Goal: Task Accomplishment & Management: Use online tool/utility

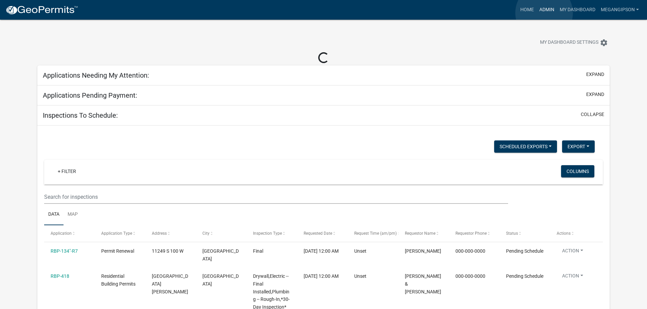
click at [544, 13] on link "Admin" at bounding box center [546, 9] width 20 height 13
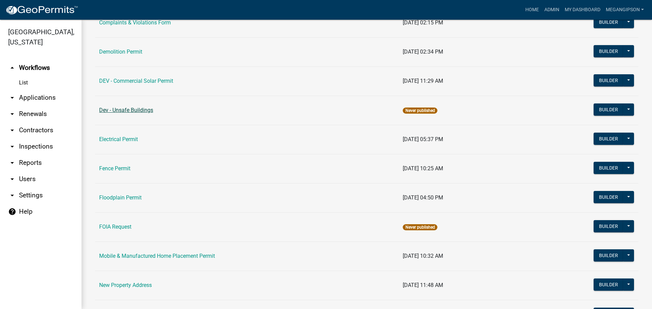
scroll to position [97, 0]
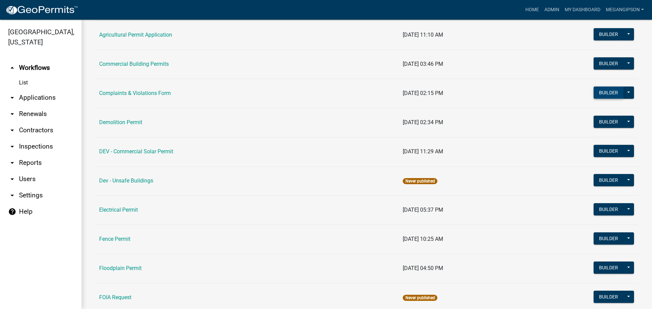
click at [593, 99] on button "Builder" at bounding box center [608, 93] width 30 height 12
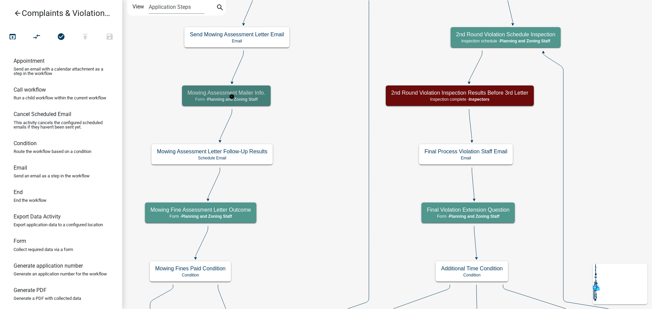
click at [262, 98] on div "Mowing Assessment Mailer Info. Form - Planning and Zoning Staff" at bounding box center [226, 96] width 89 height 20
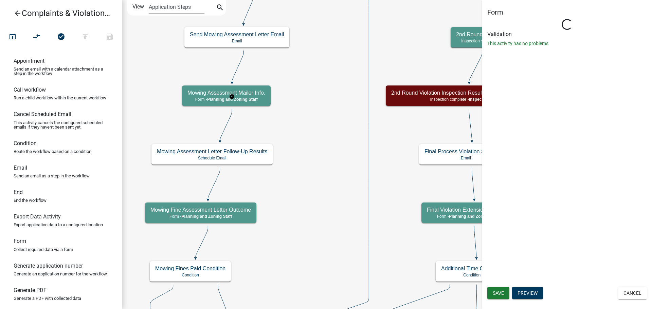
select select "BD9C7999-2EBE-41B9-B891-08D8DB8015E6"
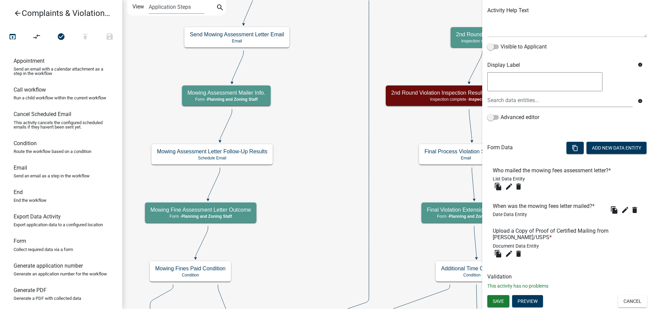
scroll to position [140, 0]
click at [508, 181] on button "edit" at bounding box center [509, 186] width 11 height 11
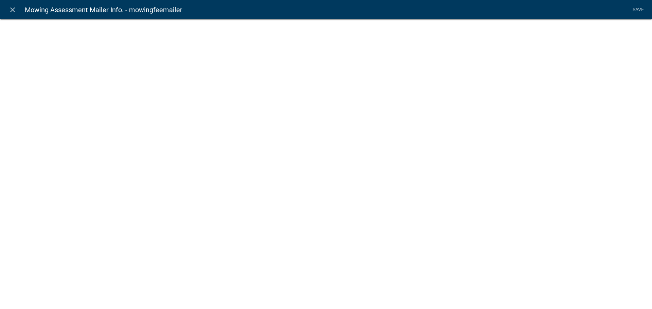
select select "list-data"
select select
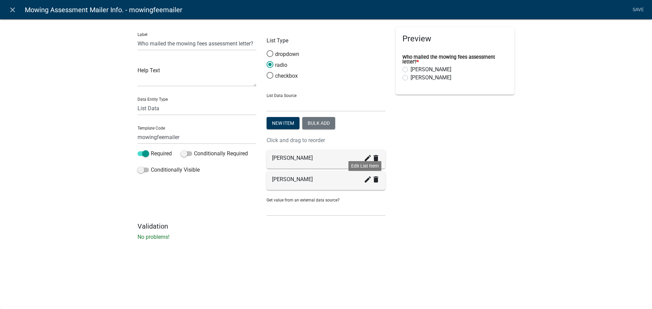
click at [367, 184] on icon "create" at bounding box center [368, 180] width 8 height 8
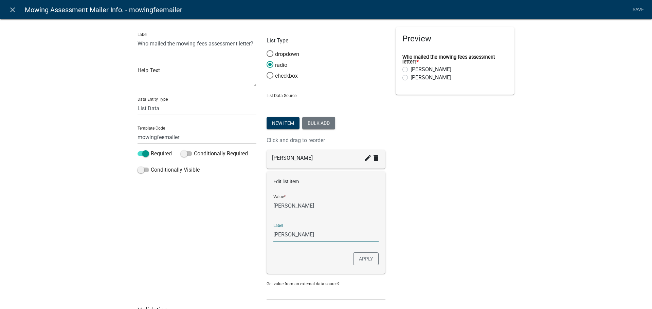
drag, startPoint x: 326, startPoint y: 260, endPoint x: 293, endPoint y: 260, distance: 33.3
click at [293, 242] on input "[PERSON_NAME]" at bounding box center [325, 235] width 105 height 14
type input "[PERSON_NAME]"
drag, startPoint x: 329, startPoint y: 229, endPoint x: 293, endPoint y: 231, distance: 36.0
click at [293, 213] on input "[PERSON_NAME]" at bounding box center [325, 206] width 105 height 14
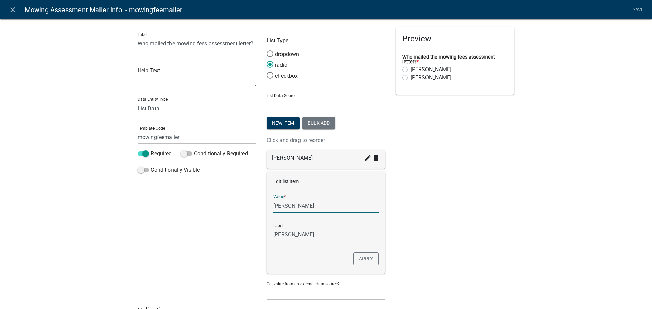
type input "[PERSON_NAME]"
click at [369, 266] on button "Apply" at bounding box center [365, 259] width 25 height 13
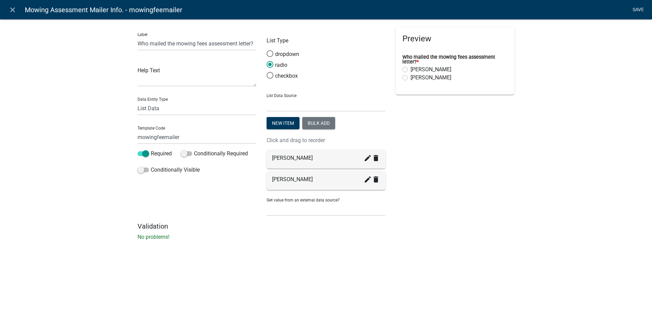
click at [634, 8] on link "Save" at bounding box center [637, 9] width 17 height 13
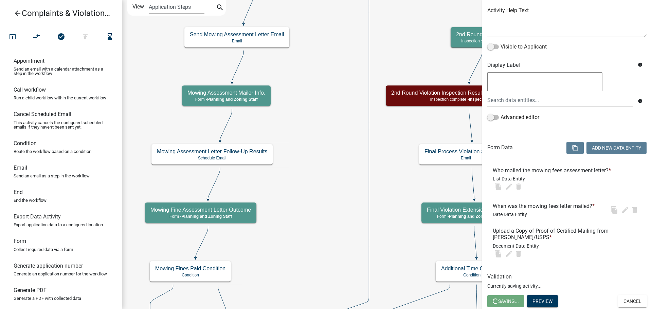
scroll to position [0, 0]
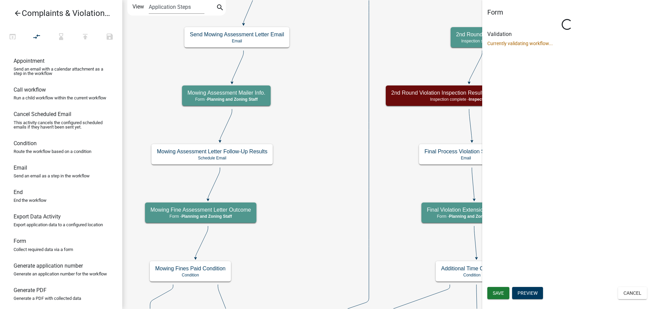
select select "BD9C7999-2EBE-41B9-B891-08D8DB8015E6"
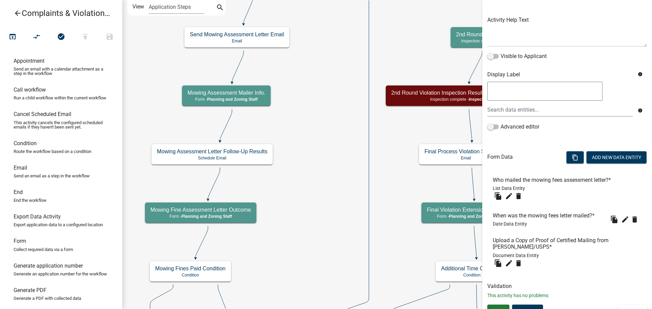
scroll to position [140, 0]
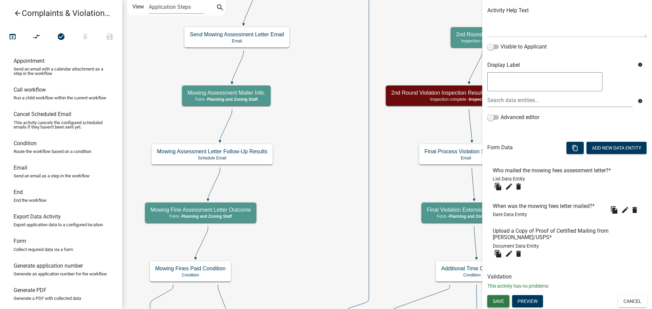
click at [504, 300] on span "Save" at bounding box center [498, 300] width 11 height 5
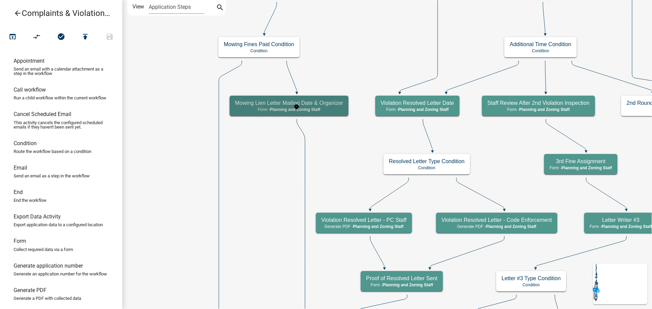
click at [339, 106] on h5 "Mowing Lien Letter Mailing Date & Organizer" at bounding box center [289, 103] width 108 height 6
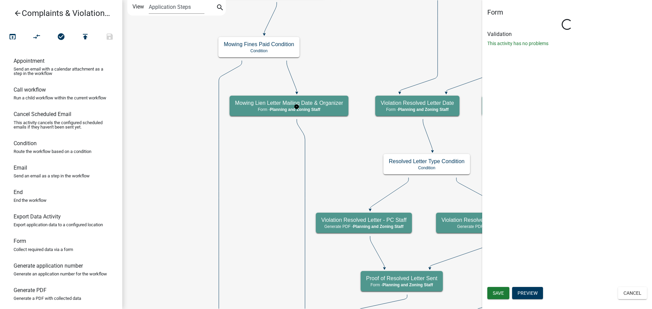
select select "BD9C7999-2EBE-41B9-B891-08D8DB8015E6"
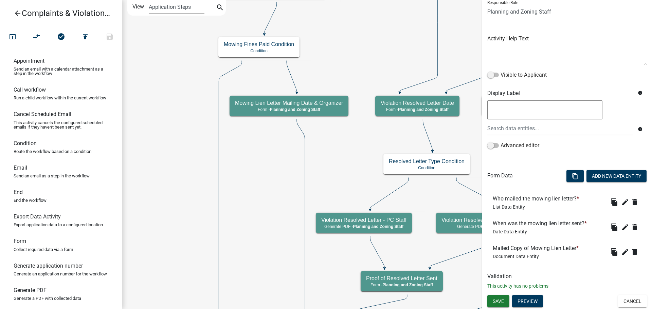
scroll to position [108, 0]
click at [621, 198] on icon "edit" at bounding box center [625, 202] width 8 height 8
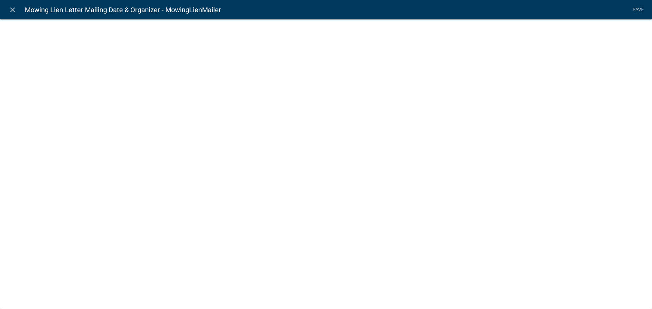
select select
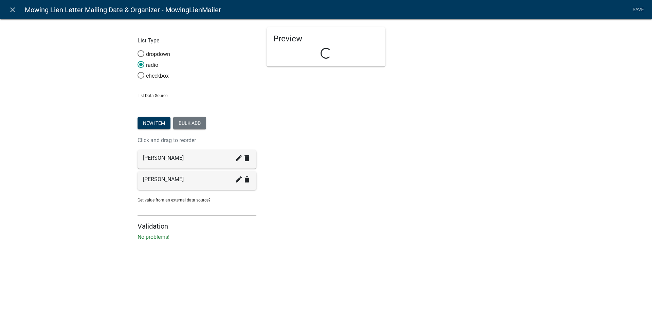
select select "list-data"
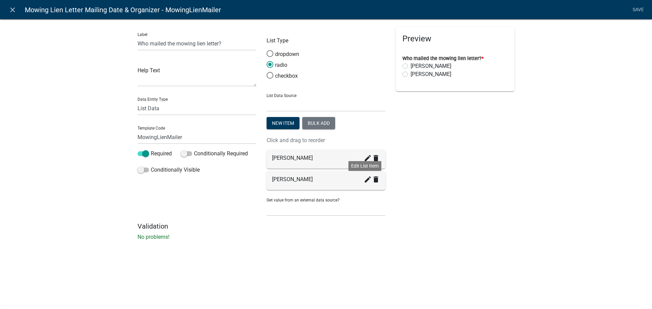
click at [366, 184] on icon "create" at bounding box center [368, 180] width 8 height 8
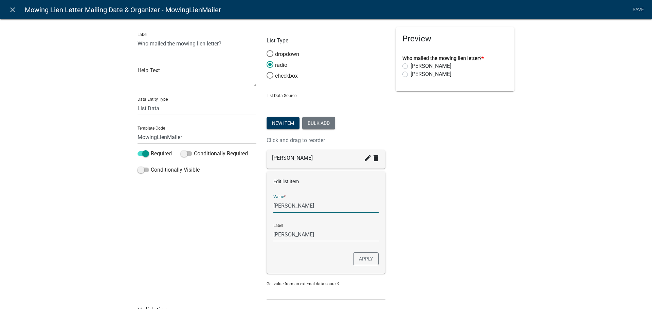
drag, startPoint x: 326, startPoint y: 226, endPoint x: 293, endPoint y: 230, distance: 33.5
click at [293, 213] on input "[PERSON_NAME]" at bounding box center [325, 206] width 105 height 14
type input "[PERSON_NAME]"
click at [449, 240] on div "Preview Who mailed the mowing lien letter? * [PERSON_NAME] [PERSON_NAME]" at bounding box center [454, 166] width 129 height 279
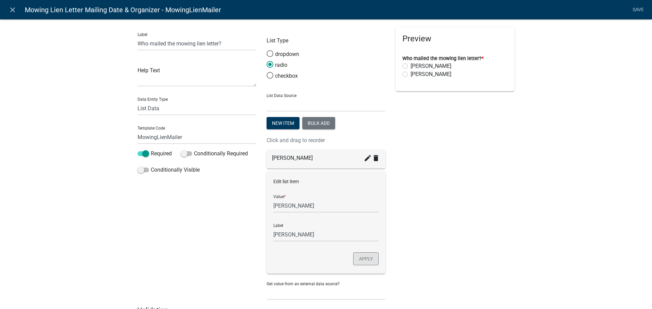
click at [361, 266] on button "Apply" at bounding box center [365, 259] width 25 height 13
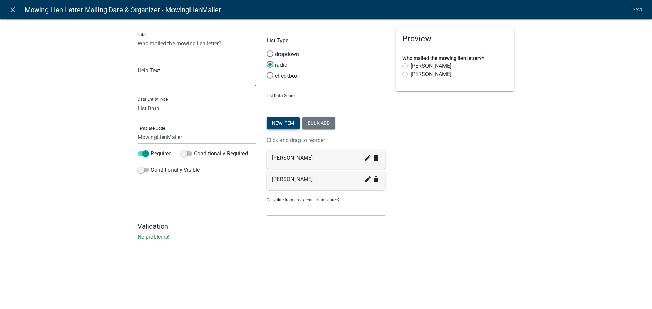
click at [283, 129] on button "New item" at bounding box center [283, 123] width 33 height 12
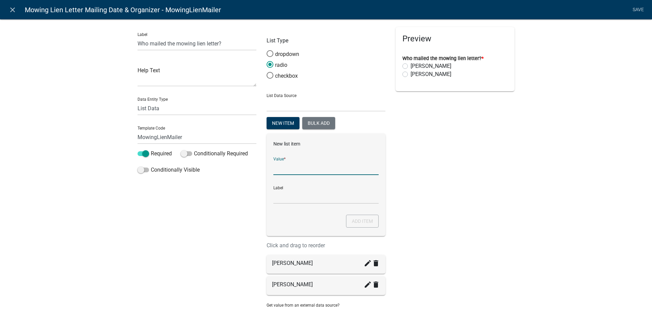
click at [287, 175] on input "List Data Source" at bounding box center [325, 168] width 105 height 14
type input "[PERSON_NAME]"
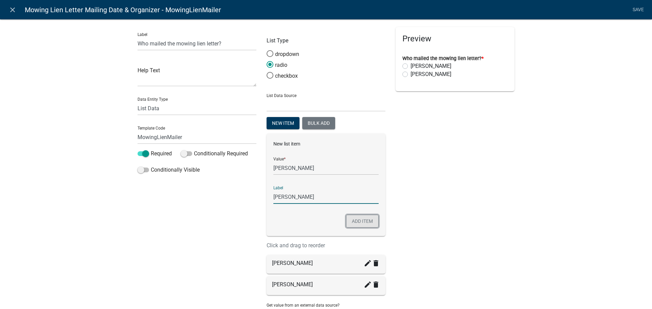
click at [362, 228] on button "Add item" at bounding box center [362, 221] width 33 height 13
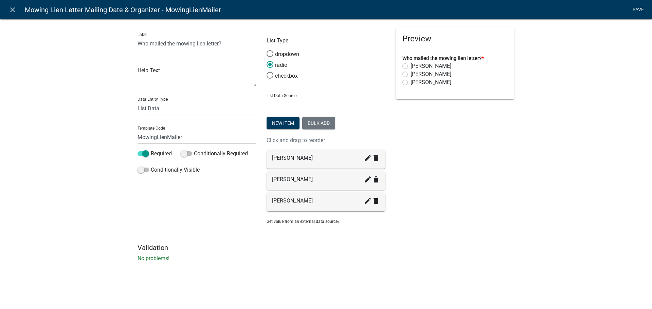
click at [633, 10] on link "Save" at bounding box center [637, 9] width 17 height 13
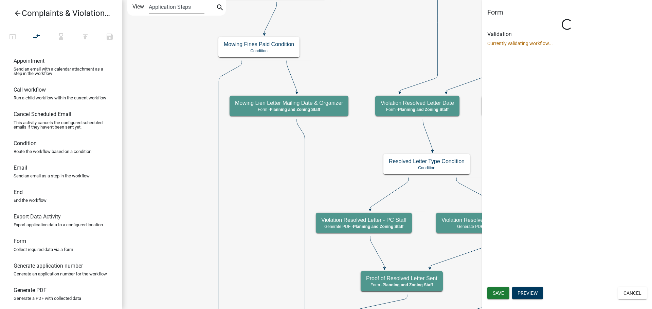
scroll to position [0, 0]
select select "BD9C7999-2EBE-41B9-B891-08D8DB8015E6"
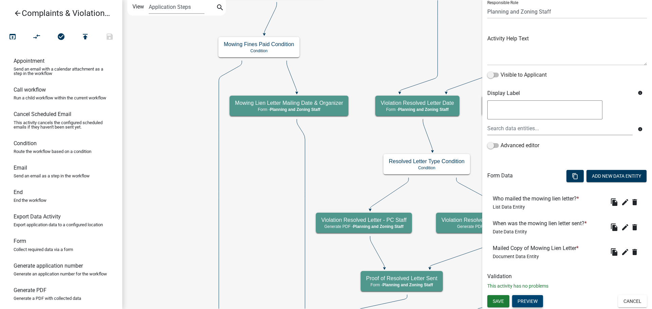
scroll to position [108, 0]
click at [504, 304] on span "Save" at bounding box center [498, 300] width 11 height 5
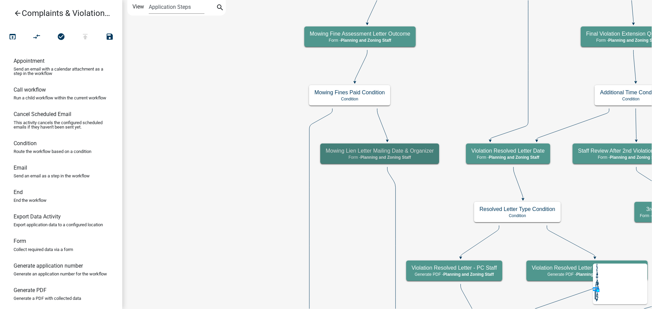
scroll to position [0, 0]
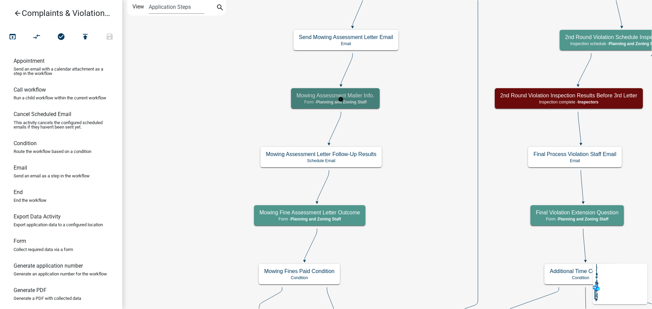
click at [374, 101] on p "Form - Planning and Zoning Staff" at bounding box center [335, 102] width 78 height 5
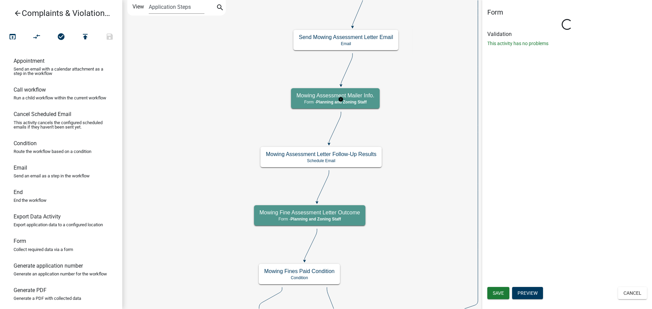
select select "BD9C7999-2EBE-41B9-B891-08D8DB8015E6"
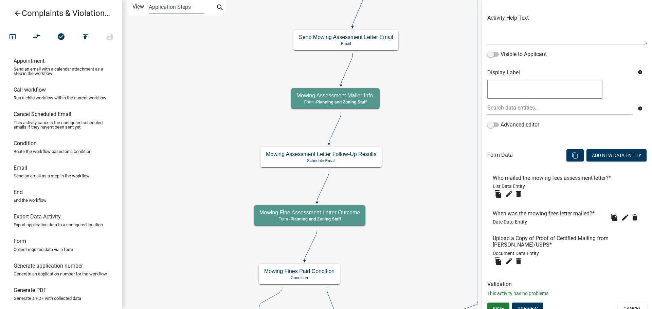
scroll to position [140, 0]
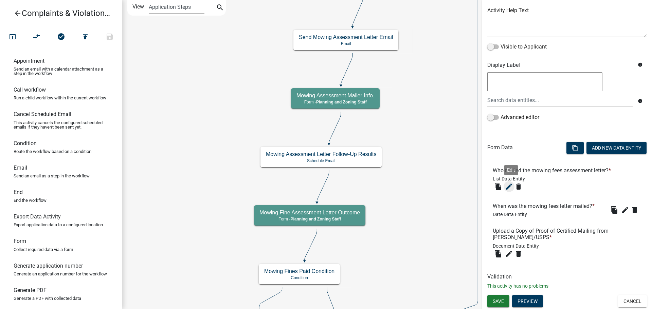
click at [512, 183] on icon "edit" at bounding box center [509, 187] width 8 height 8
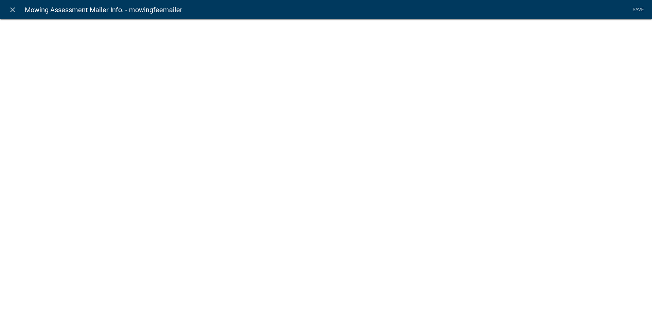
select select "list-data"
select select
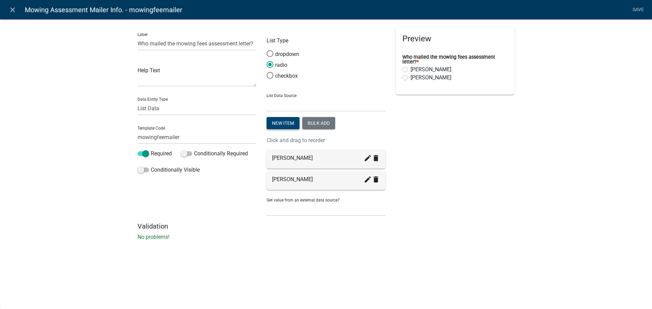
click at [286, 129] on button "New item" at bounding box center [283, 123] width 33 height 12
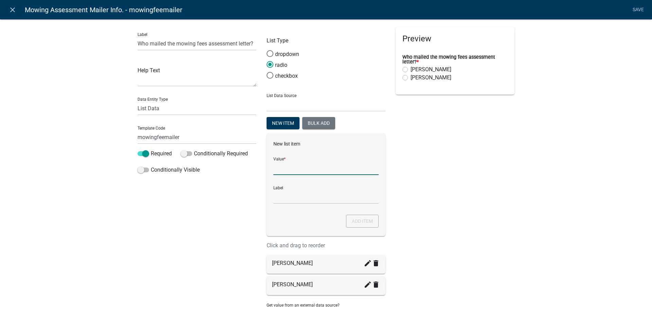
click at [294, 175] on input "List Data Source" at bounding box center [325, 168] width 105 height 14
type input "[PERSON_NAME]"
click at [359, 228] on button "Add item" at bounding box center [362, 221] width 33 height 13
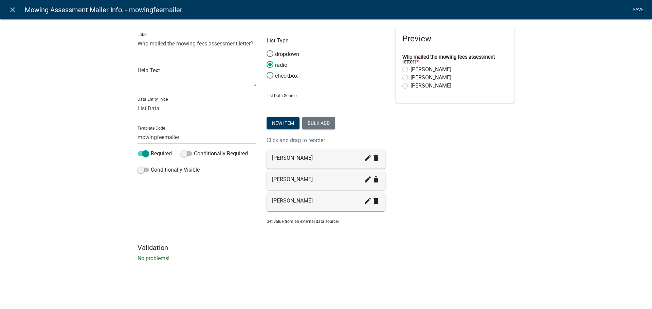
click at [639, 13] on link "Save" at bounding box center [637, 9] width 17 height 13
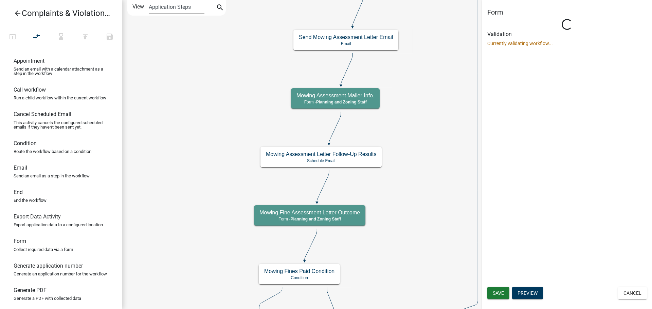
scroll to position [0, 0]
select select "BD9C7999-2EBE-41B9-B891-08D8DB8015E6"
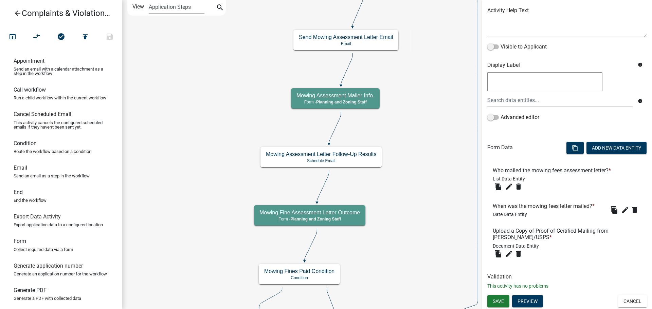
scroll to position [140, 0]
click at [492, 302] on button "Save" at bounding box center [498, 301] width 22 height 12
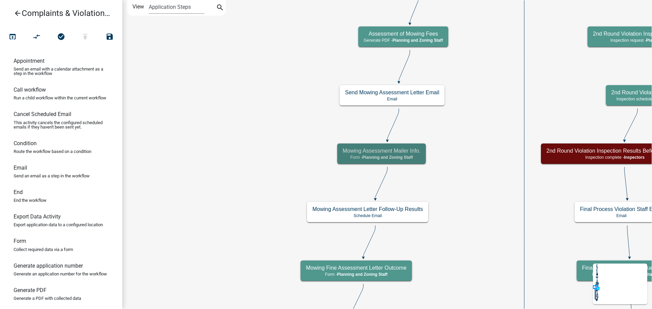
scroll to position [0, 0]
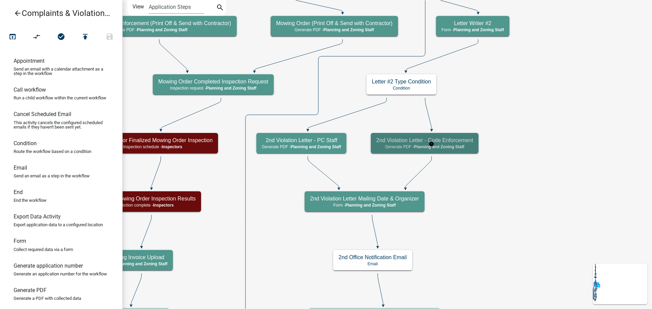
click at [464, 147] on span "Planning and Zoning Staff" at bounding box center [439, 147] width 51 height 5
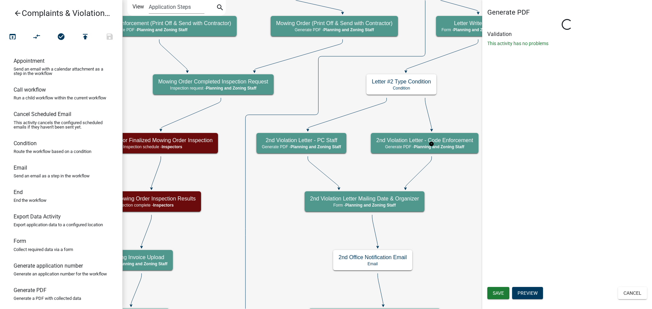
select select "BD9C7999-2EBE-41B9-B891-08D8DB8015E6"
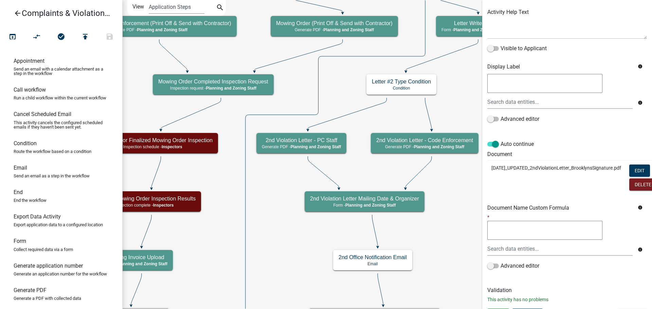
scroll to position [146, 0]
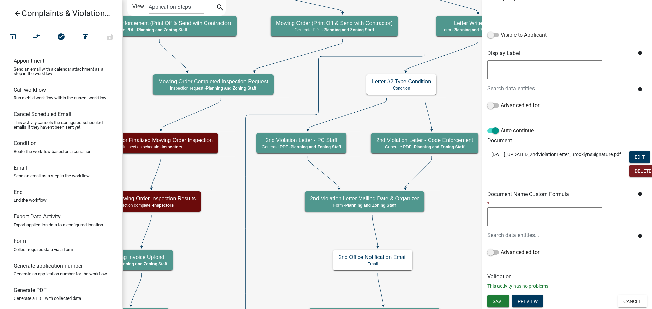
click at [567, 303] on div "Save Preview Cancel" at bounding box center [567, 302] width 170 height 14
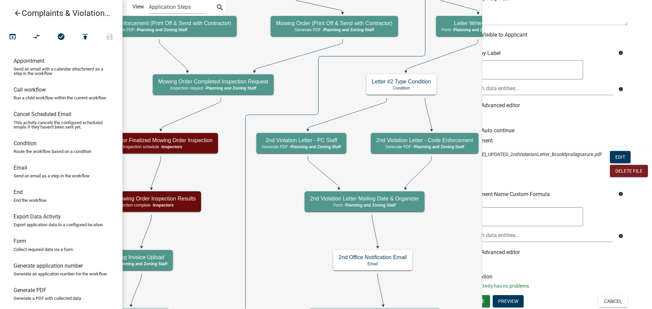
scroll to position [146, 47]
click at [615, 151] on button "Edit" at bounding box center [620, 157] width 21 height 12
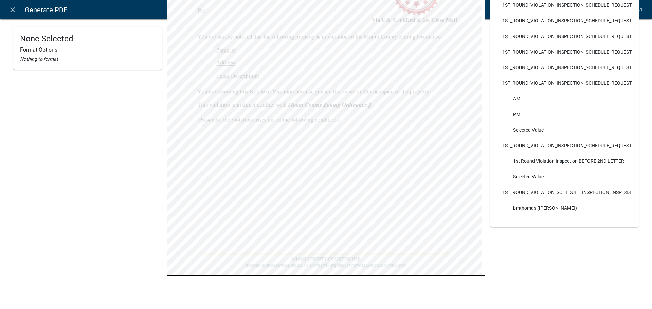
scroll to position [0, 0]
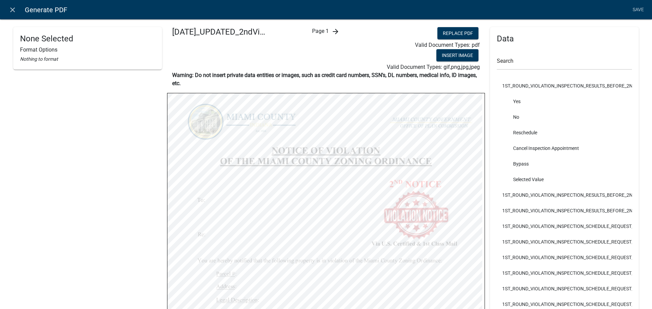
click at [334, 31] on icon "arrow_forward" at bounding box center [335, 32] width 8 height 8
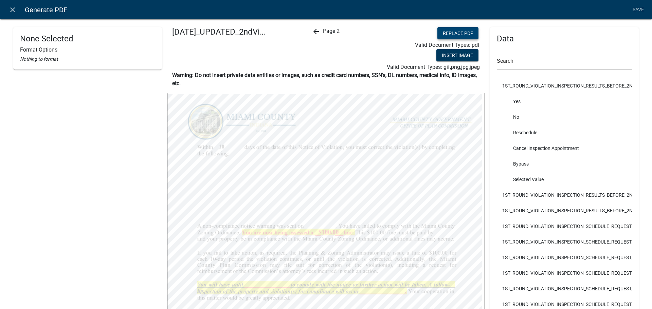
click at [455, 32] on button "Replace PDF" at bounding box center [457, 33] width 41 height 12
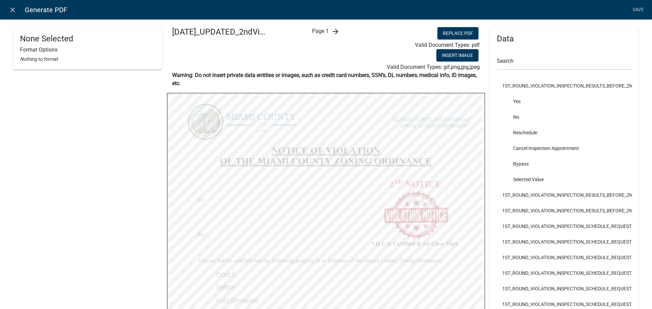
click at [333, 30] on icon "arrow_forward" at bounding box center [335, 32] width 8 height 8
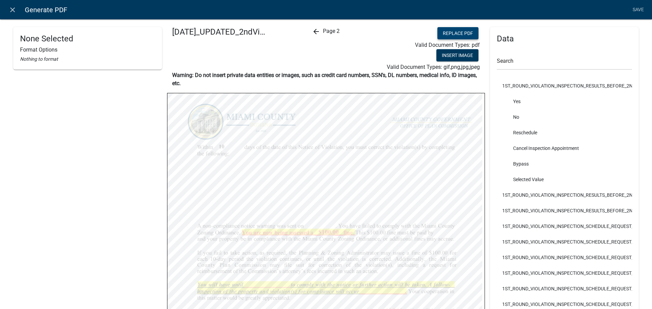
click at [452, 33] on button "Replace PDF" at bounding box center [457, 33] width 41 height 12
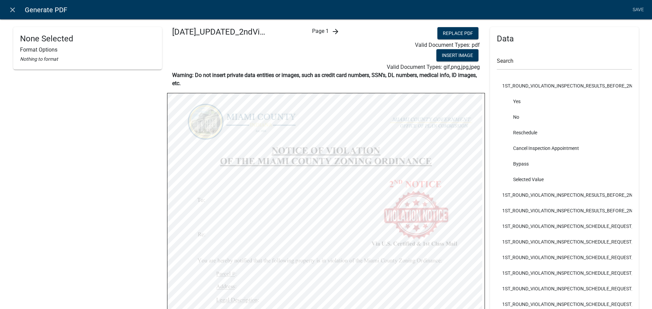
click at [331, 32] on icon "arrow_forward" at bounding box center [335, 32] width 8 height 8
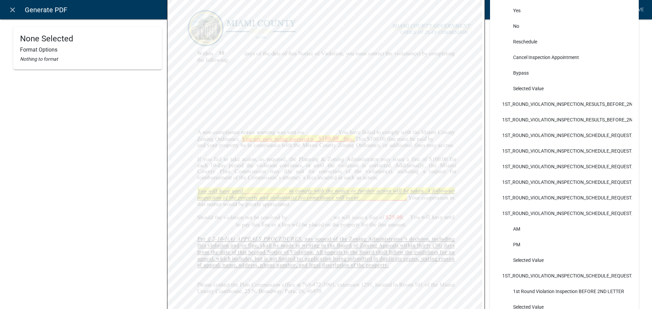
scroll to position [204, 0]
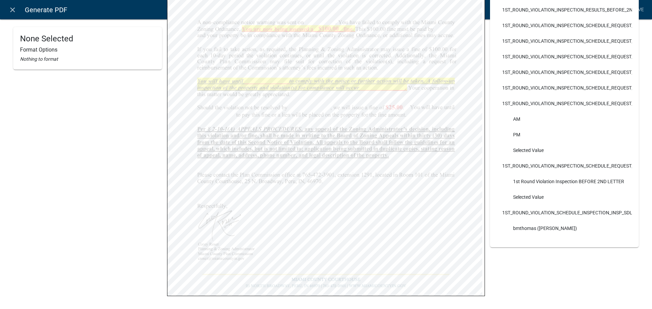
select select "bold"
select select "255,0,0"
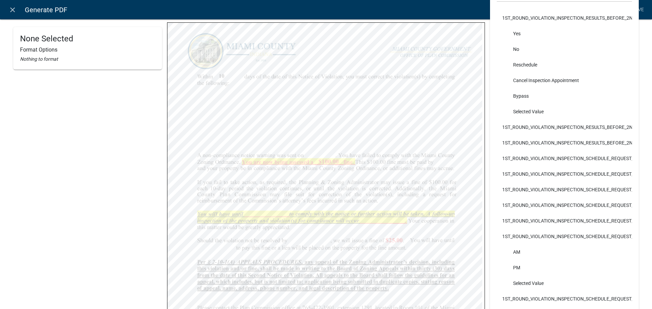
scroll to position [0, 0]
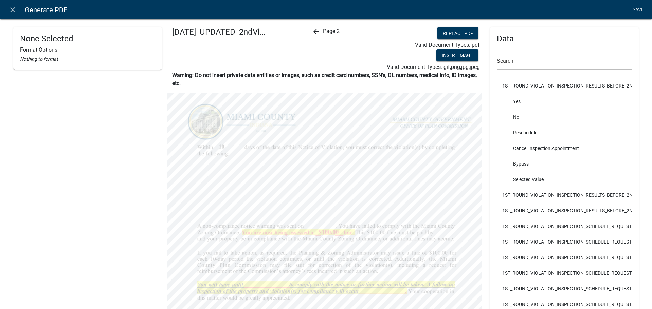
click at [640, 8] on link "Save" at bounding box center [637, 9] width 17 height 13
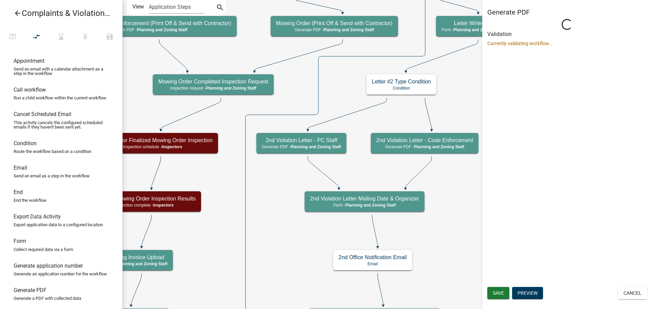
select select "BD9C7999-2EBE-41B9-B891-08D8DB8015E6"
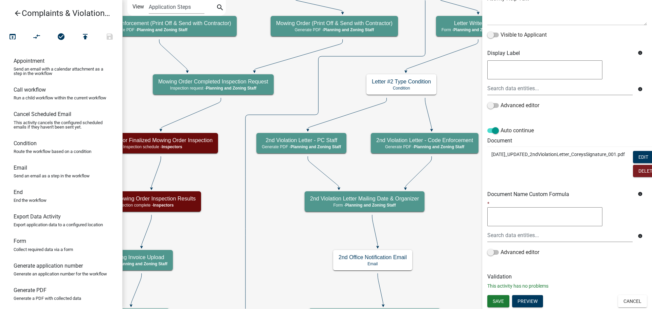
scroll to position [146, 0]
click at [504, 298] on span "Save" at bounding box center [498, 300] width 11 height 5
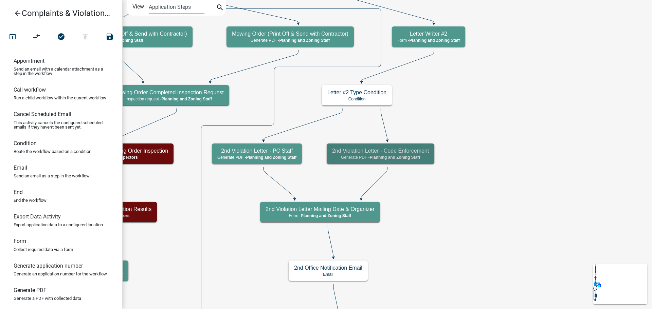
scroll to position [0, 0]
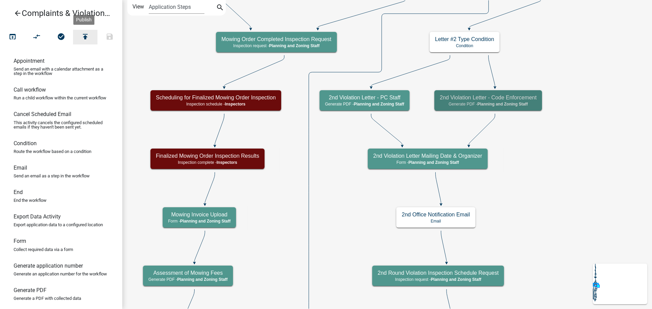
click at [87, 41] on icon "publish" at bounding box center [85, 38] width 8 height 10
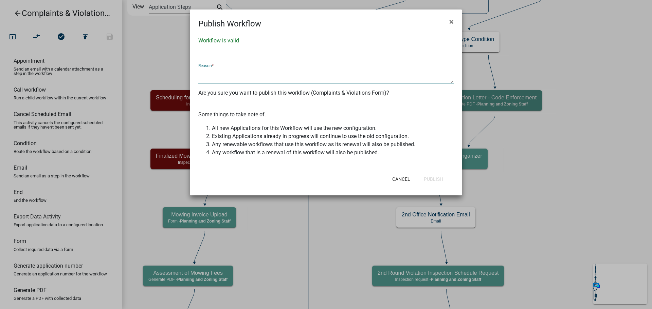
click at [308, 77] on textarea at bounding box center [325, 76] width 255 height 16
type textarea "Fixed 2nd Violation Letter pdf"
click at [429, 185] on button "Publish" at bounding box center [433, 179] width 30 height 12
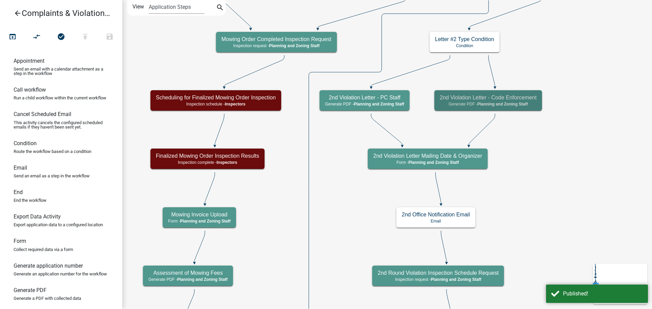
click at [15, 14] on icon "arrow_back" at bounding box center [18, 14] width 8 height 10
